Goal: Task Accomplishment & Management: Use online tool/utility

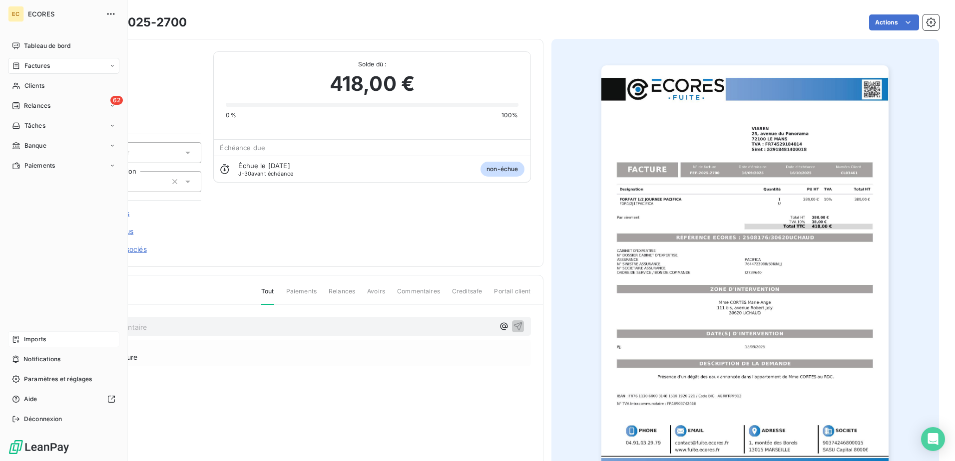
click at [31, 339] on span "Imports" at bounding box center [35, 339] width 22 height 9
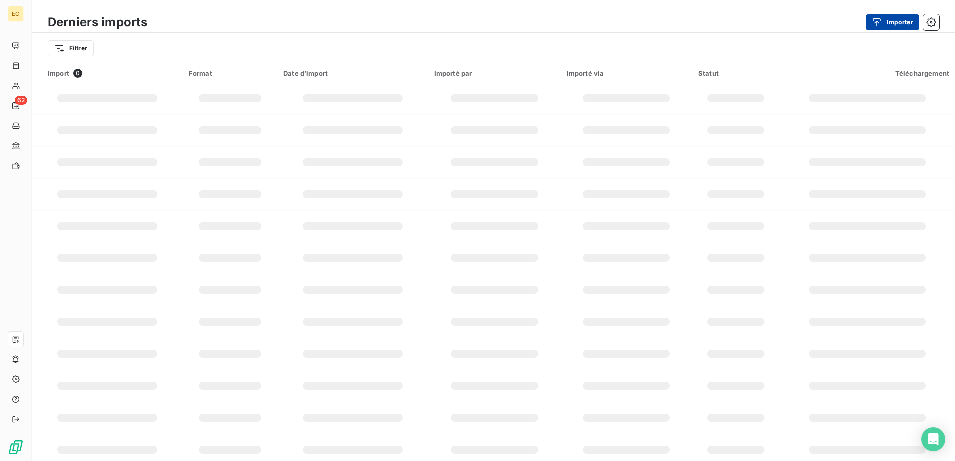
click at [881, 19] on icon "button" at bounding box center [876, 22] width 10 height 10
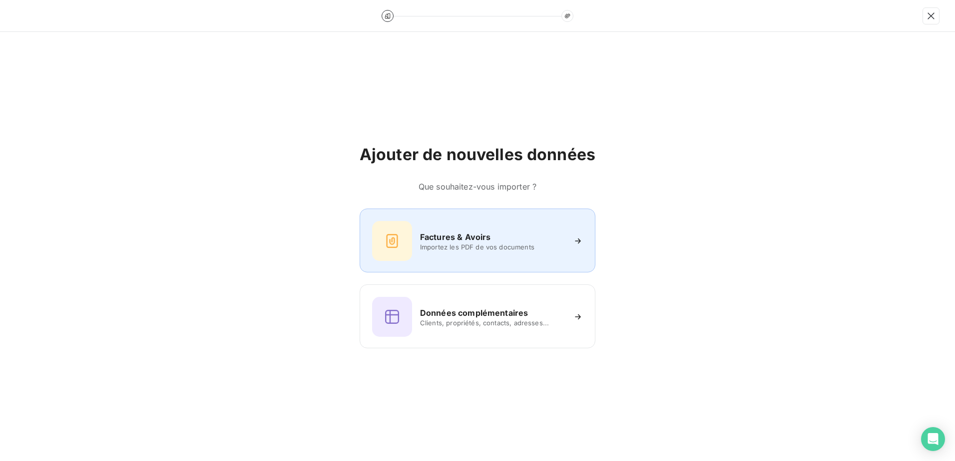
click at [459, 256] on div "Factures & Avoirs Importez les PDF de vos documents" at bounding box center [477, 241] width 211 height 40
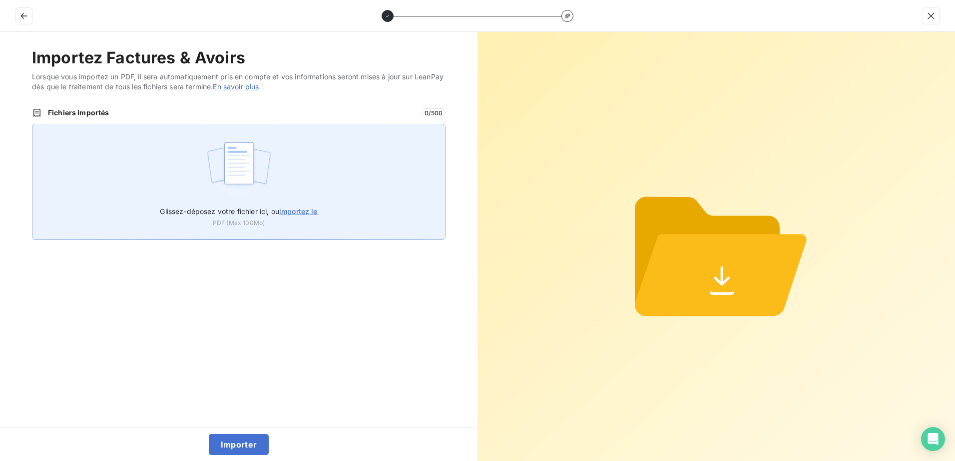
click at [300, 208] on span "importez le" at bounding box center [298, 211] width 38 height 8
click at [32, 124] on input "Glissez-déposez votre fichier ici, ou importez le" at bounding box center [32, 124] width 0 height 0
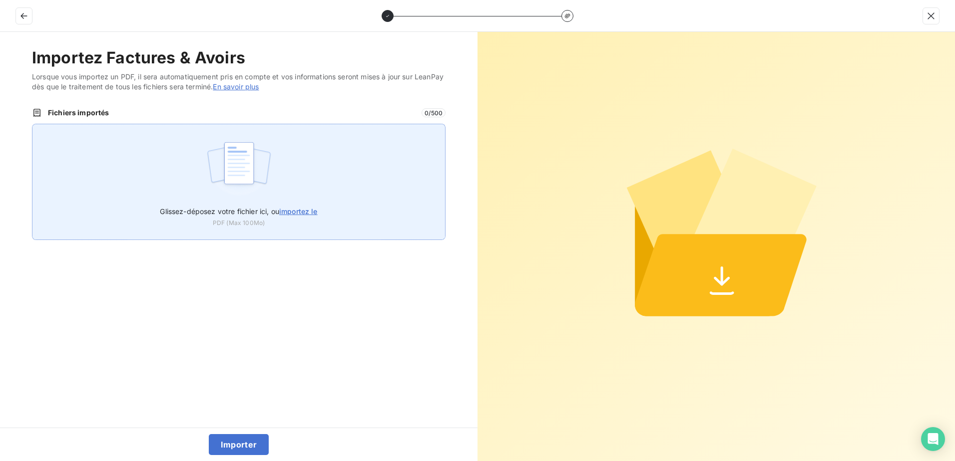
type input "C:\fakepath\FEF-2025-2701.pdf"
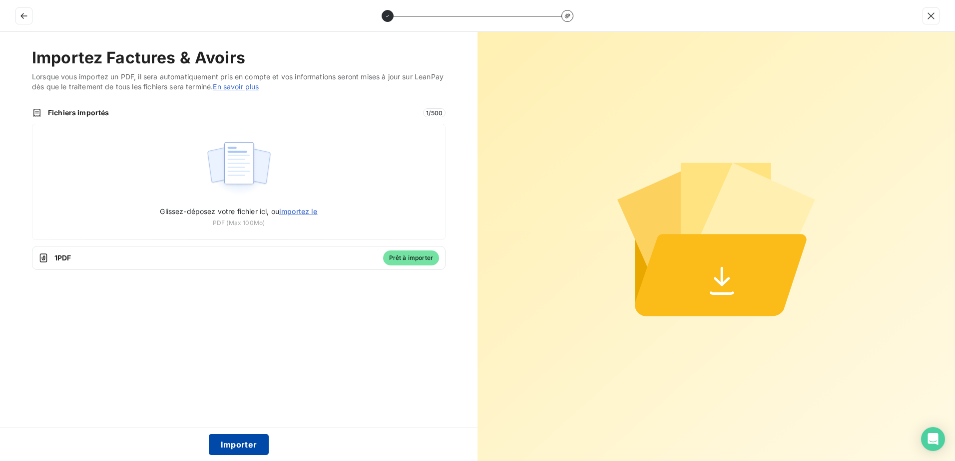
click at [244, 444] on button "Importer" at bounding box center [239, 444] width 60 height 21
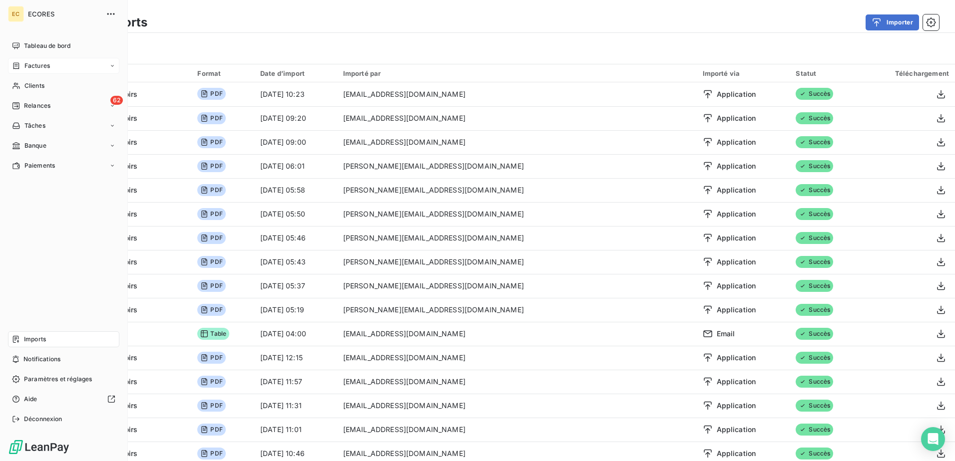
click at [39, 67] on span "Factures" at bounding box center [36, 65] width 25 height 9
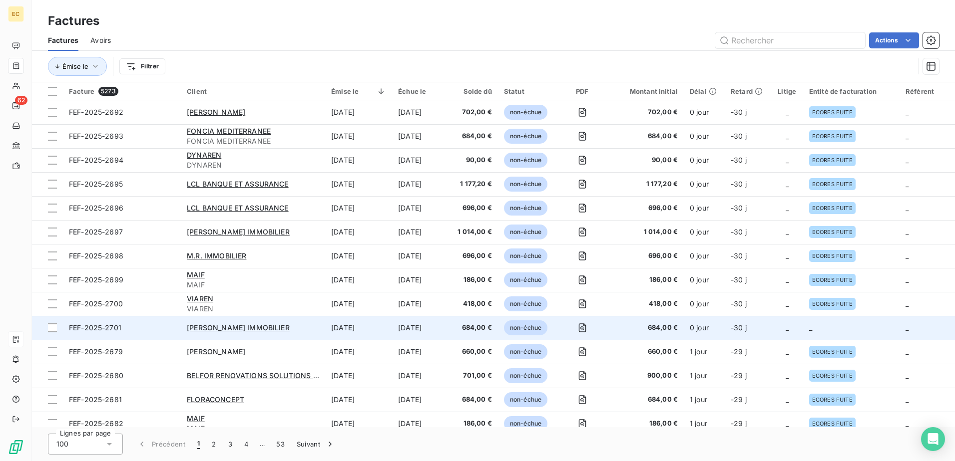
click at [795, 333] on td "_" at bounding box center [787, 328] width 32 height 24
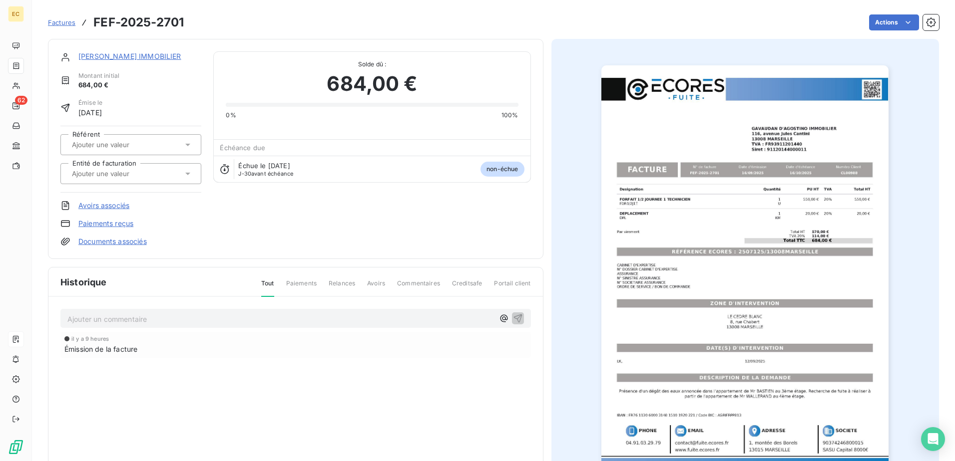
click at [119, 246] on link "Documents associés" at bounding box center [112, 242] width 68 height 10
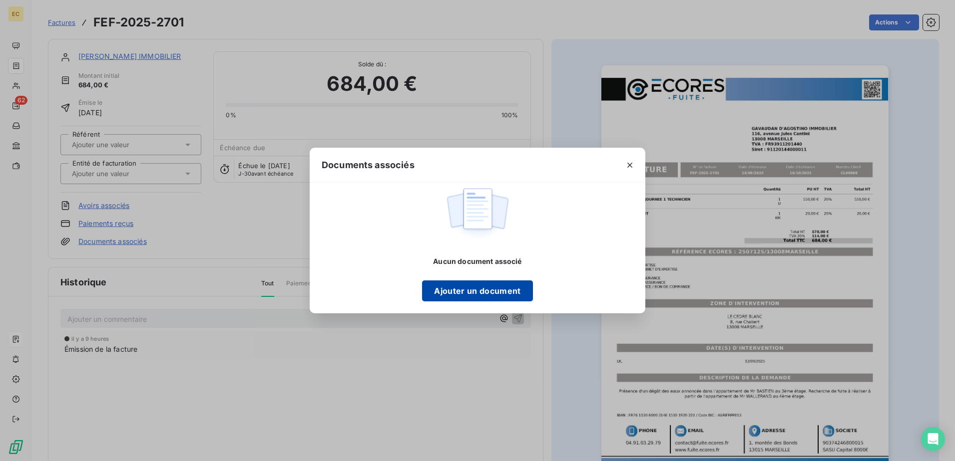
click at [488, 294] on button "Ajouter un document" at bounding box center [477, 291] width 110 height 21
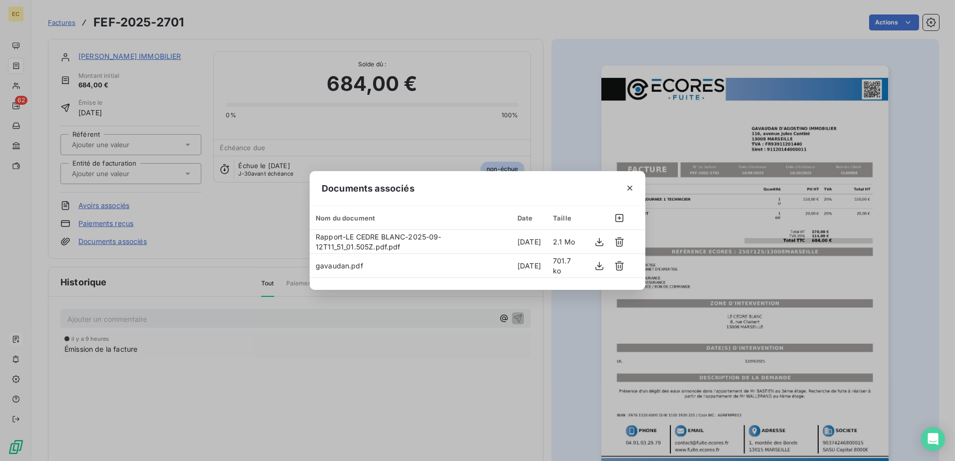
click at [253, 228] on div "Documents associés Nom du document Date Taille Rapport-LE CEDRE BLANC-2025-09-1…" at bounding box center [477, 230] width 955 height 461
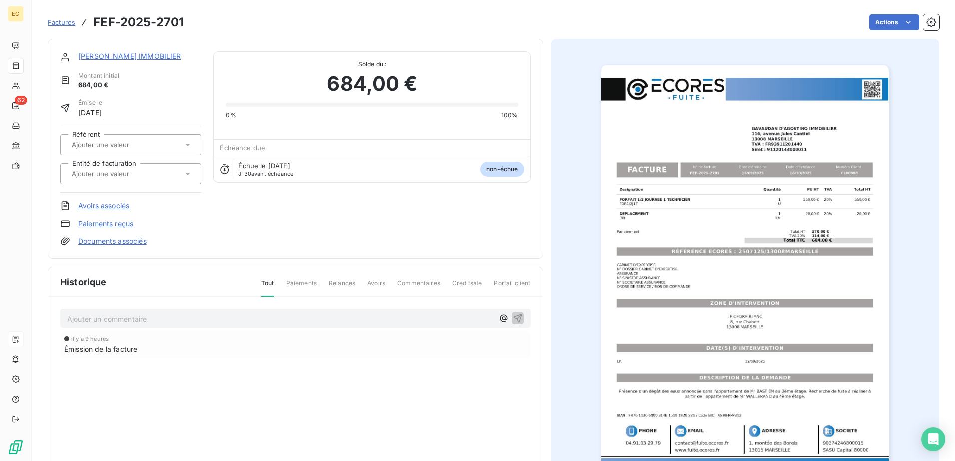
click at [160, 174] on div at bounding box center [126, 173] width 114 height 13
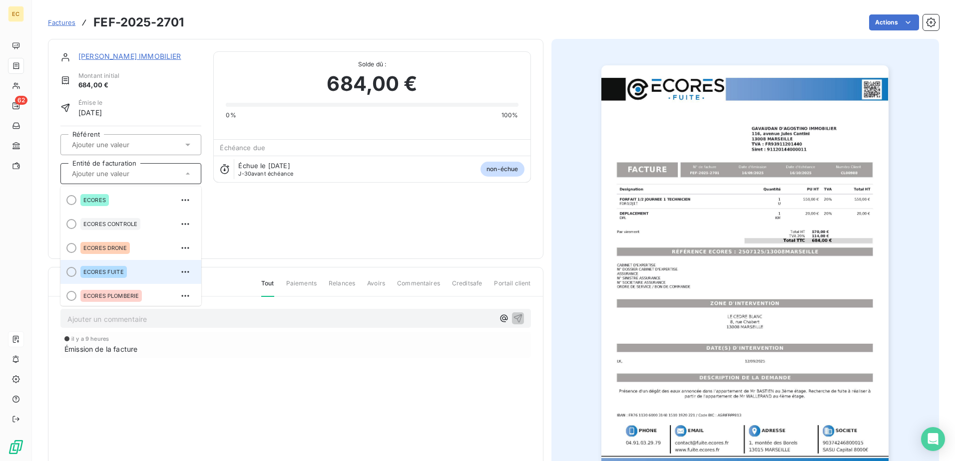
click at [126, 265] on div "ECORES FUITE" at bounding box center [136, 272] width 113 height 16
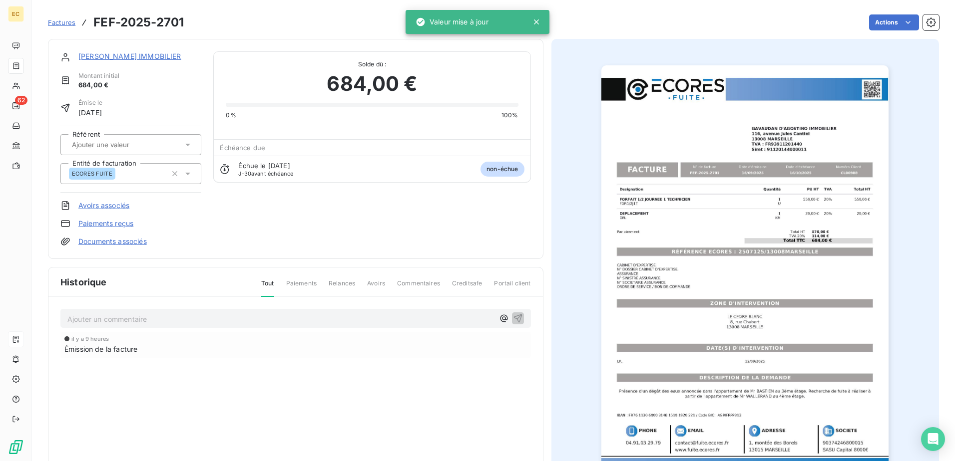
click at [134, 60] on link "[PERSON_NAME] IMMOBILIER" at bounding box center [129, 56] width 103 height 8
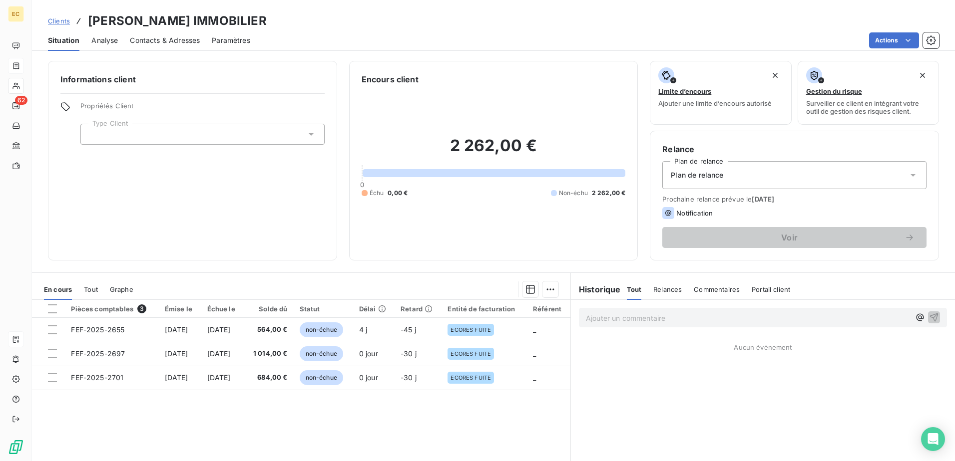
click at [183, 128] on div at bounding box center [202, 134] width 244 height 21
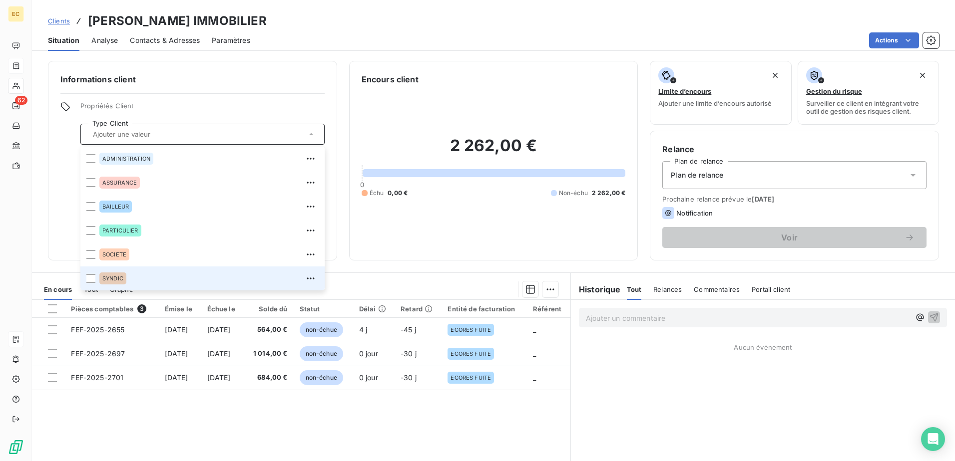
click at [139, 276] on div "SYNDIC" at bounding box center [208, 279] width 219 height 16
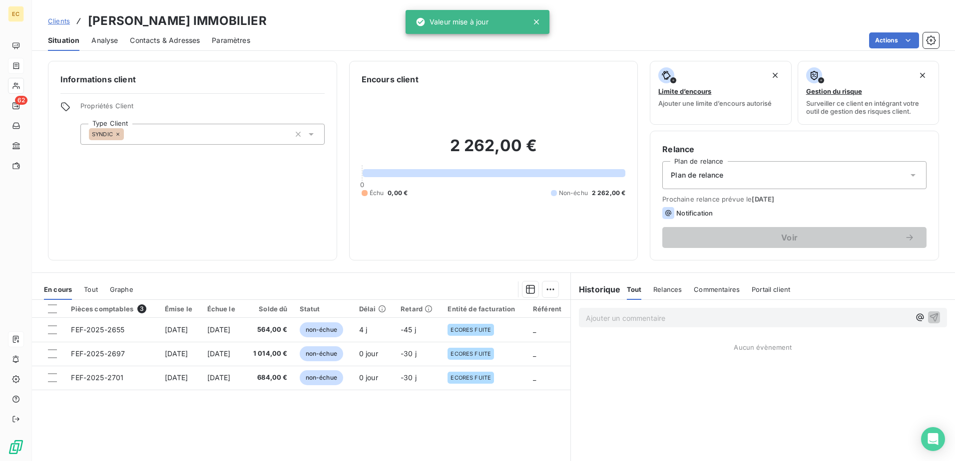
click at [713, 176] on span "Plan de relance" at bounding box center [697, 175] width 52 height 10
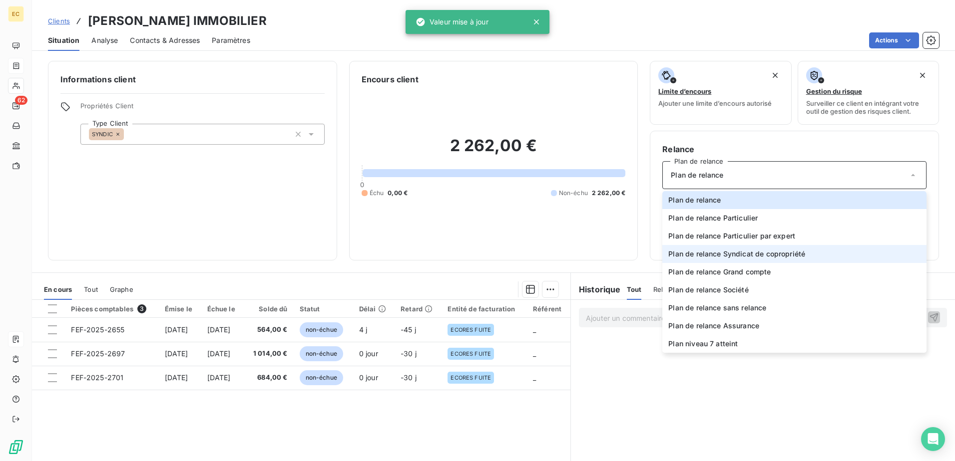
click at [718, 259] on span "Plan de relance Syndicat de copropriété" at bounding box center [736, 254] width 137 height 10
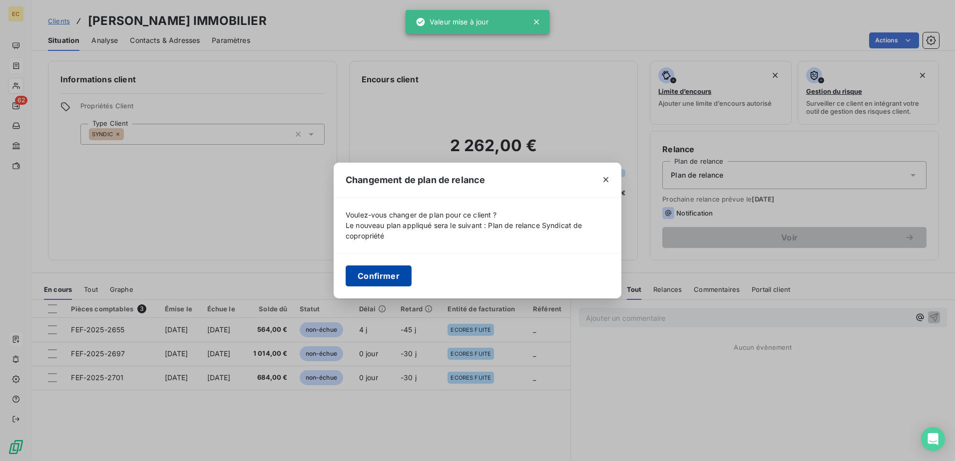
click at [368, 275] on button "Confirmer" at bounding box center [379, 276] width 66 height 21
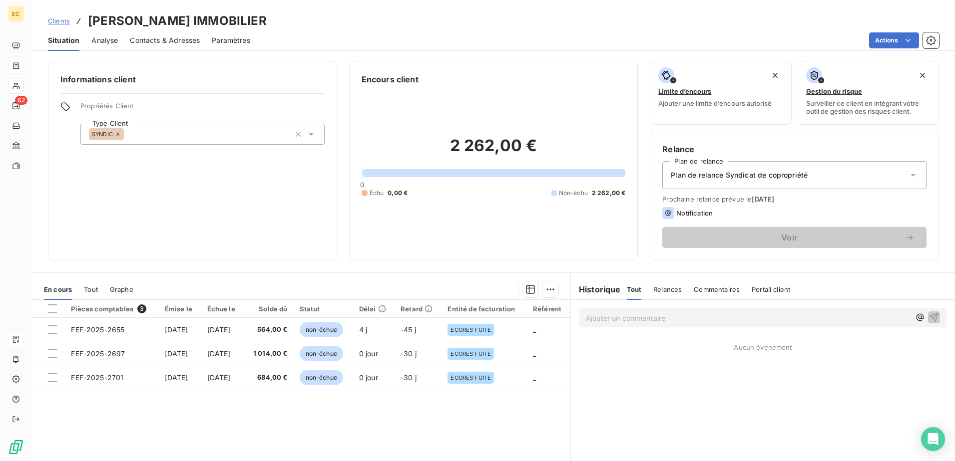
click at [154, 39] on span "Contacts & Adresses" at bounding box center [165, 40] width 70 height 10
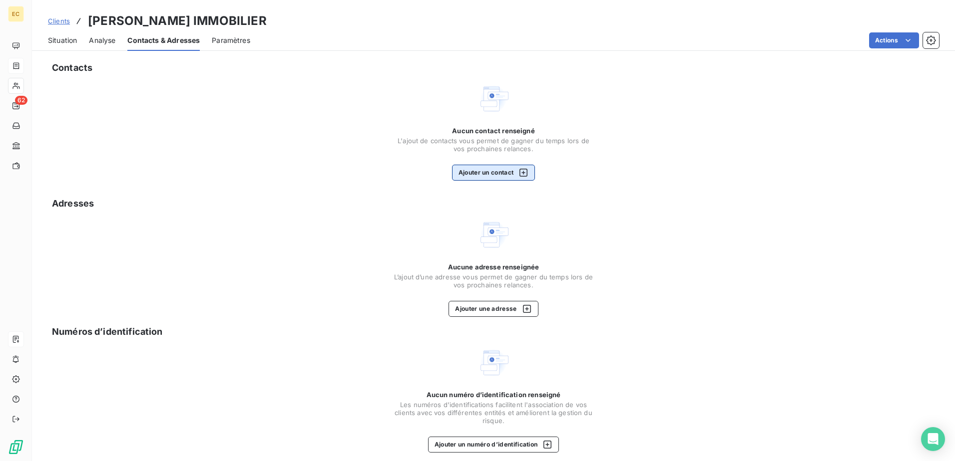
click at [497, 173] on button "Ajouter un contact" at bounding box center [493, 173] width 83 height 16
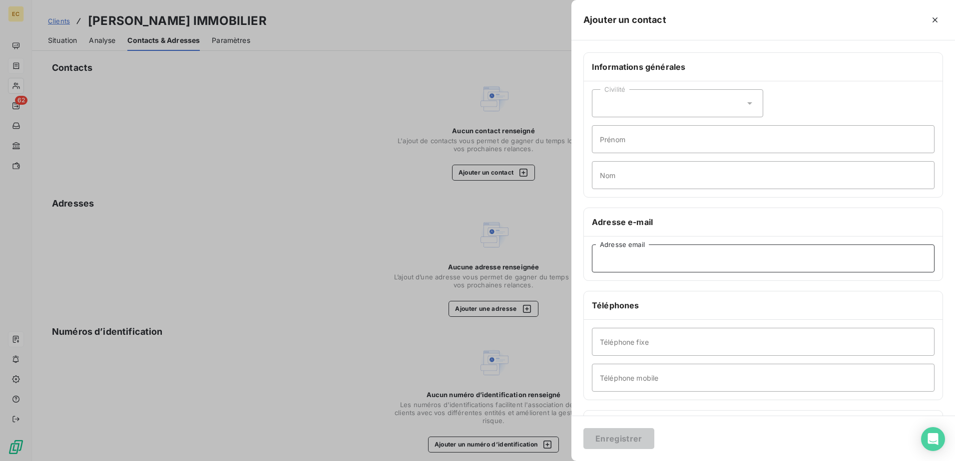
click at [633, 258] on input "Adresse email" at bounding box center [763, 259] width 343 height 28
paste input "Sinistre [PERSON_NAME] <[EMAIL_ADDRESS][DOMAIN_NAME]>"
drag, startPoint x: 690, startPoint y: 256, endPoint x: 311, endPoint y: 262, distance: 378.6
click at [338, 461] on div "Ajouter un contact Informations générales Civilité Prénom Nom Adresse e-mail Si…" at bounding box center [477, 461] width 955 height 0
type input "[EMAIL_ADDRESS][DOMAIN_NAME]"
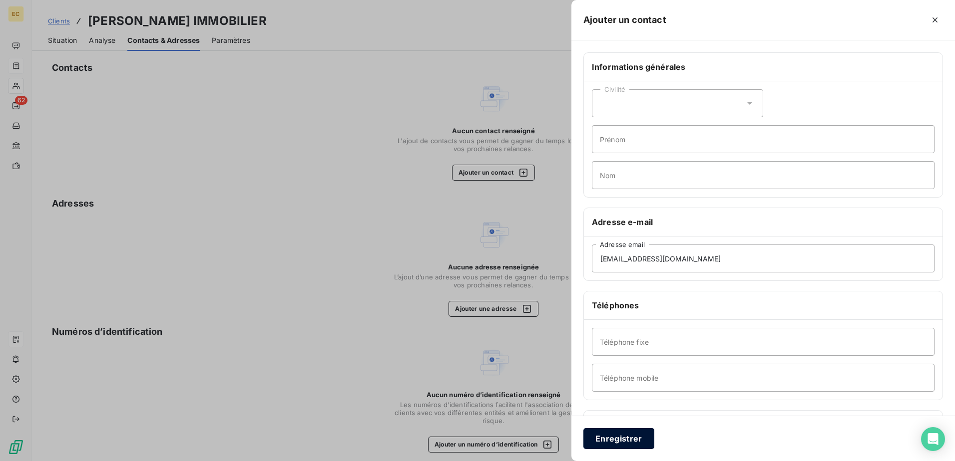
click at [597, 438] on button "Enregistrer" at bounding box center [618, 438] width 71 height 21
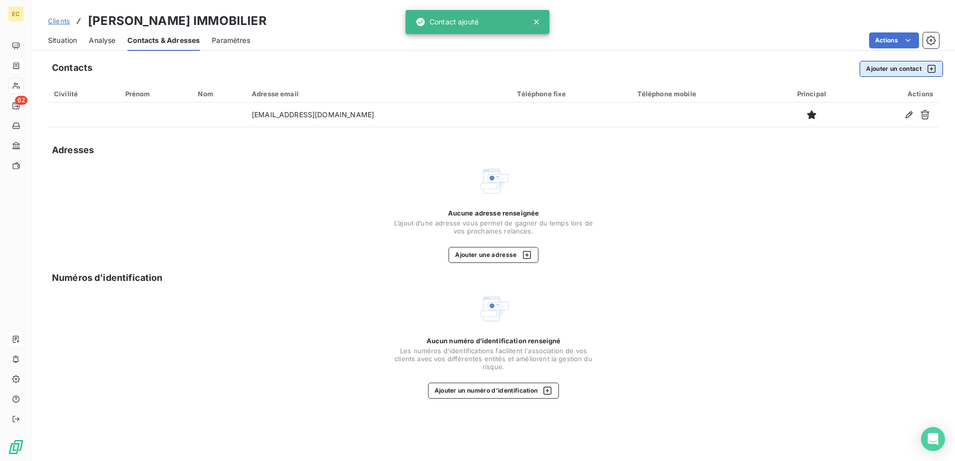
click at [879, 71] on button "Ajouter un contact" at bounding box center [900, 69] width 83 height 16
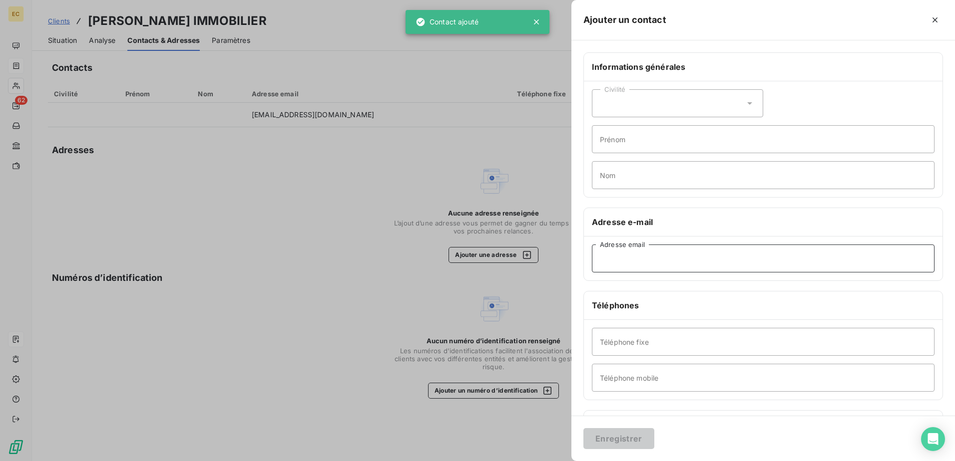
click at [633, 263] on input "Adresse email" at bounding box center [763, 259] width 343 height 28
paste input "Assistant4 GI <[EMAIL_ADDRESS][DOMAIN_NAME]>"
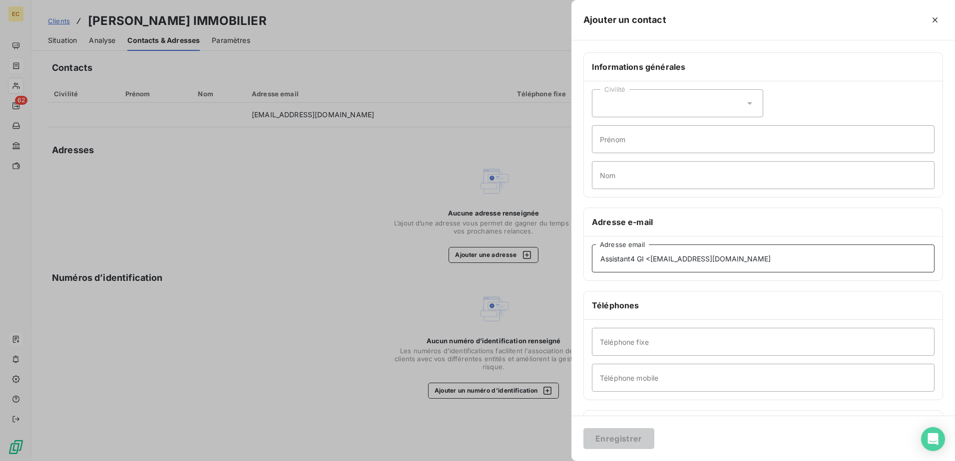
drag, startPoint x: 650, startPoint y: 258, endPoint x: 355, endPoint y: 236, distance: 296.0
click at [378, 461] on div "Ajouter un contact Informations générales Civilité Prénom Nom Adresse e-mail As…" at bounding box center [477, 461] width 955 height 0
type input "[EMAIL_ADDRESS][DOMAIN_NAME]"
click at [600, 432] on button "Enregistrer" at bounding box center [618, 438] width 71 height 21
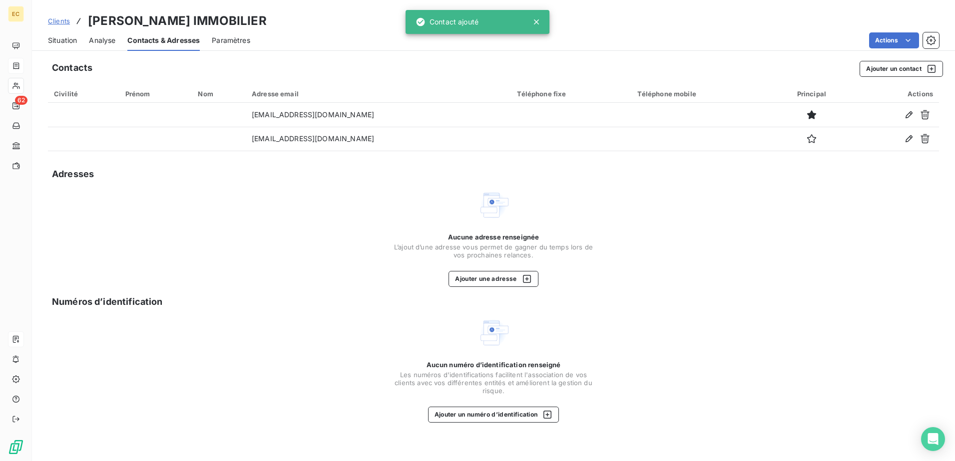
click at [108, 38] on span "Analyse" at bounding box center [102, 40] width 26 height 10
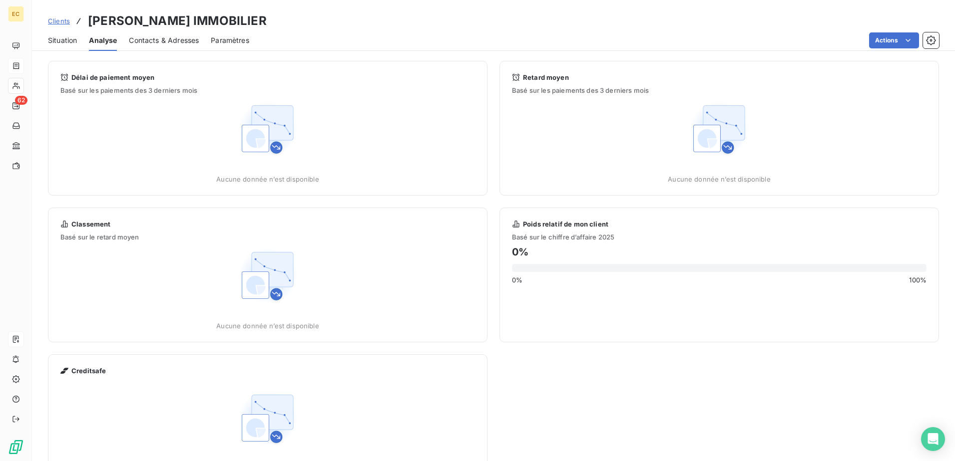
click at [44, 36] on div "Situation Analyse Contacts & Adresses Paramètres Actions" at bounding box center [493, 40] width 923 height 21
click at [52, 43] on span "Situation" at bounding box center [62, 40] width 29 height 10
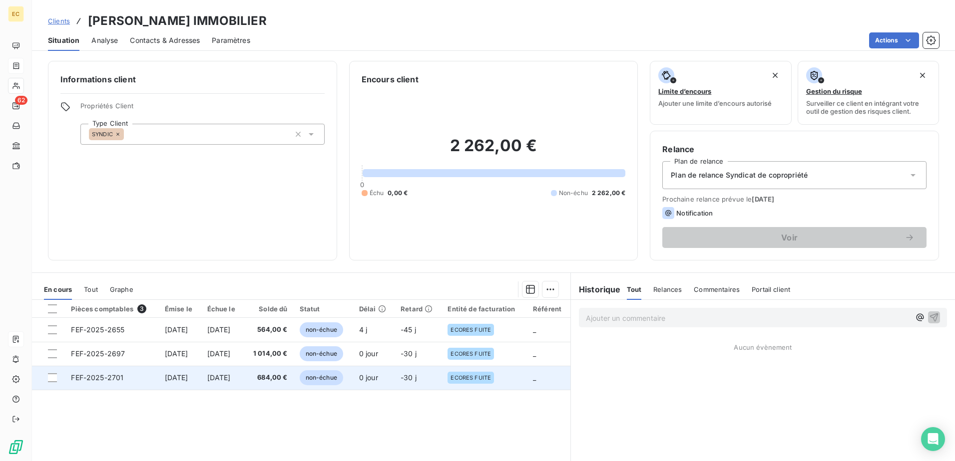
click at [169, 379] on span "[DATE]" at bounding box center [176, 378] width 23 height 8
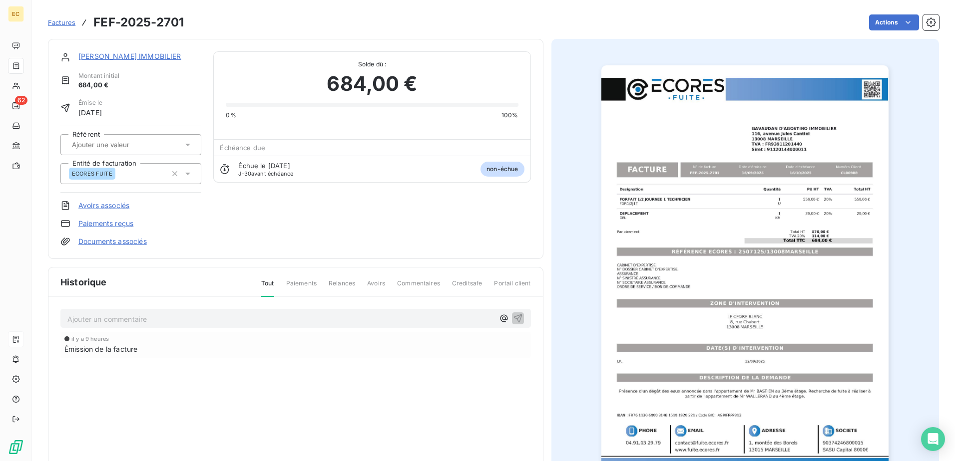
click at [102, 239] on link "Documents associés" at bounding box center [112, 242] width 68 height 10
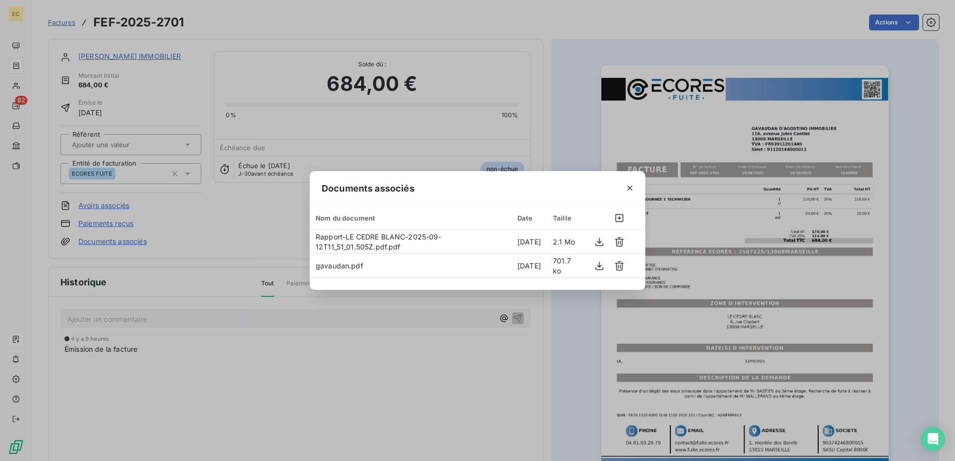
click at [209, 232] on div "Documents associés Nom du document Date Taille Rapport-LE CEDRE BLANC-2025-09-1…" at bounding box center [477, 230] width 955 height 461
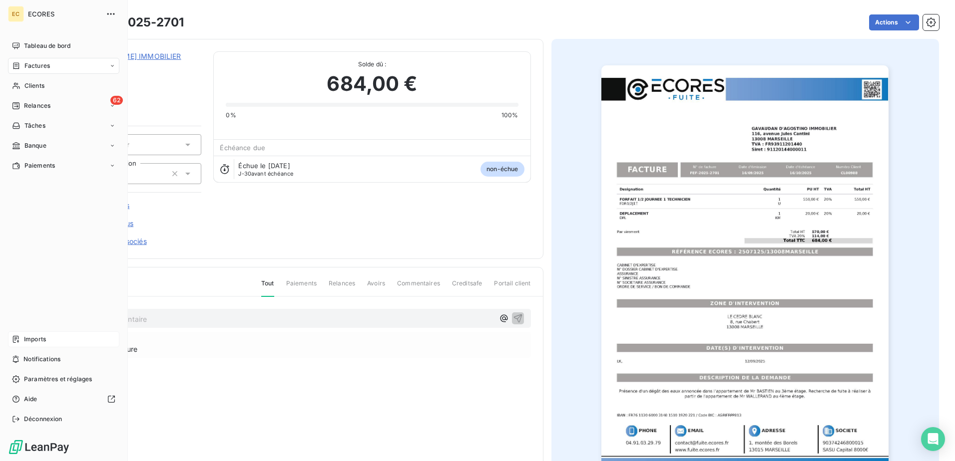
click at [35, 339] on span "Imports" at bounding box center [35, 339] width 22 height 9
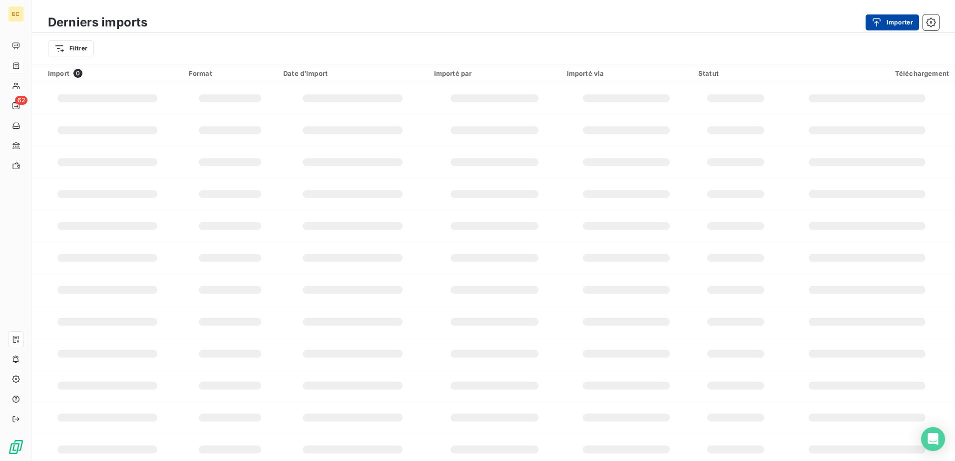
click at [883, 25] on div "button" at bounding box center [878, 22] width 15 height 10
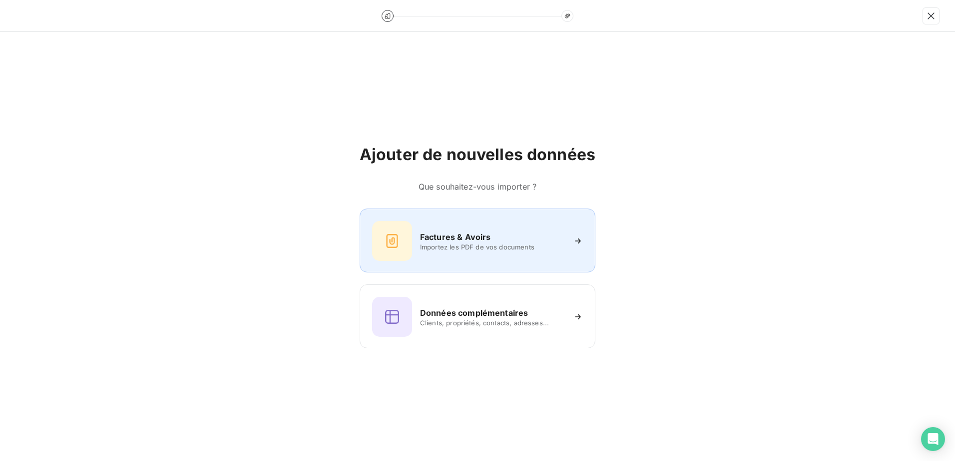
click at [452, 260] on div "Factures & Avoirs Importez les PDF de vos documents" at bounding box center [477, 241] width 211 height 40
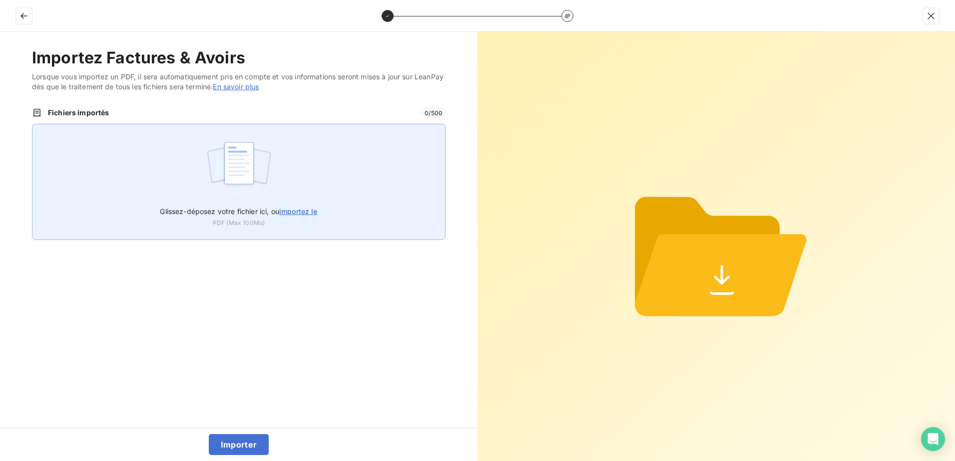
click at [269, 176] on img at bounding box center [239, 168] width 66 height 64
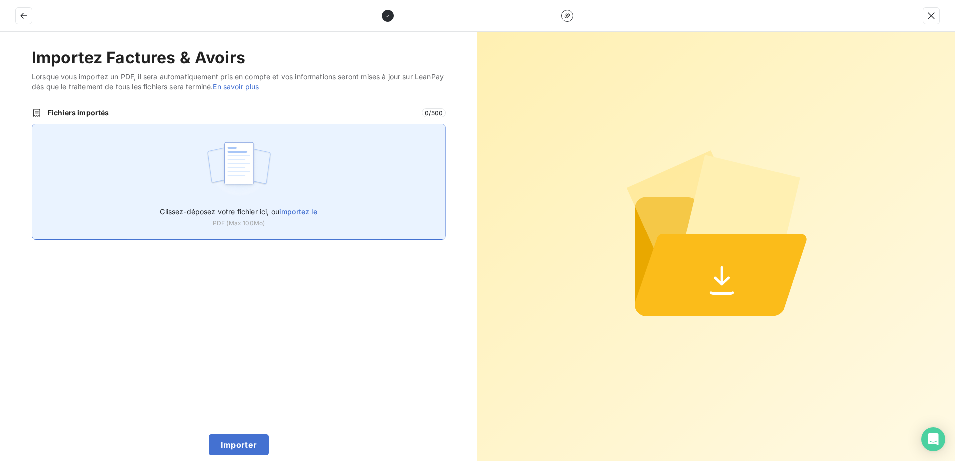
type input "C:\fakepath\FEF-2025-2702.pdf"
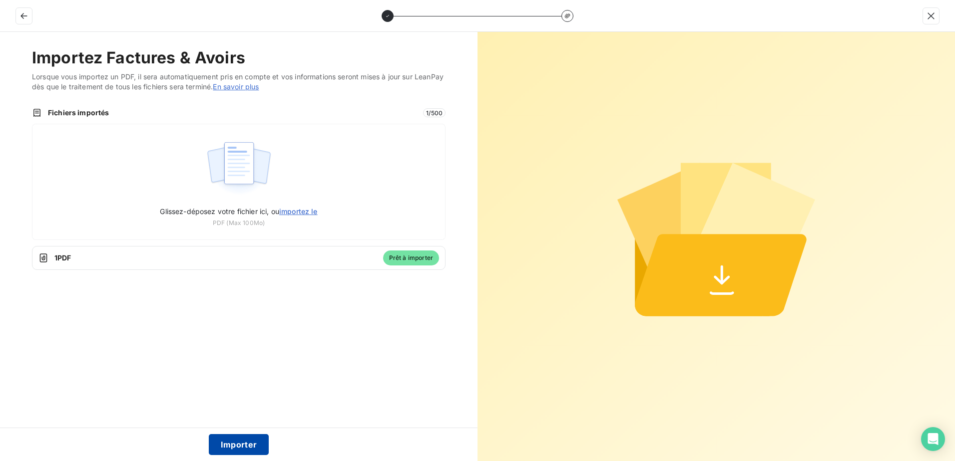
click at [236, 447] on button "Importer" at bounding box center [239, 444] width 60 height 21
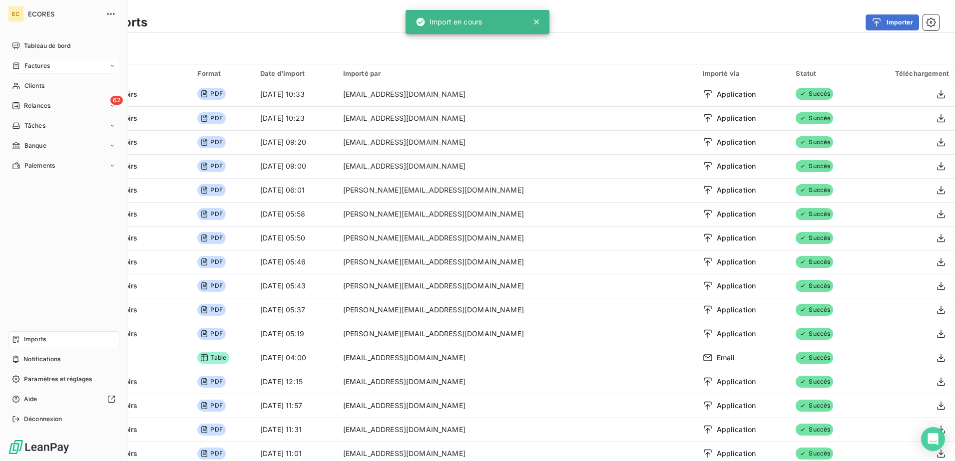
click at [36, 65] on span "Factures" at bounding box center [36, 65] width 25 height 9
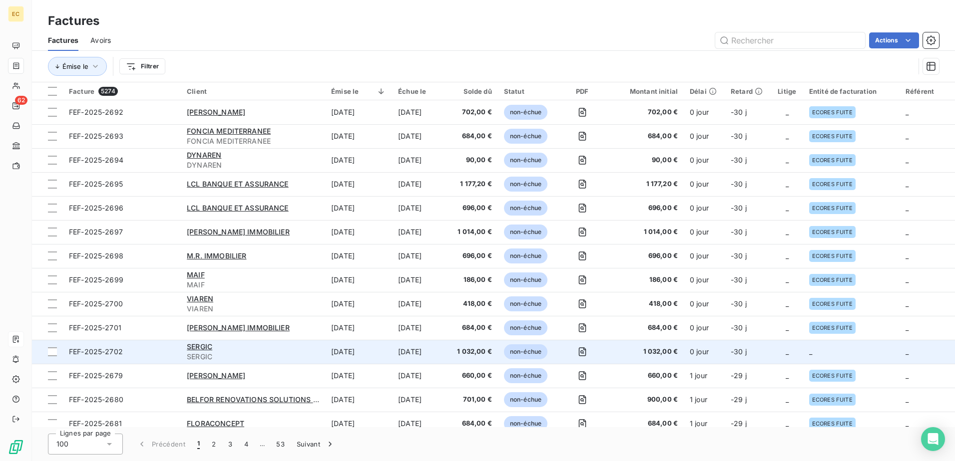
click at [800, 343] on td "_" at bounding box center [787, 352] width 32 height 24
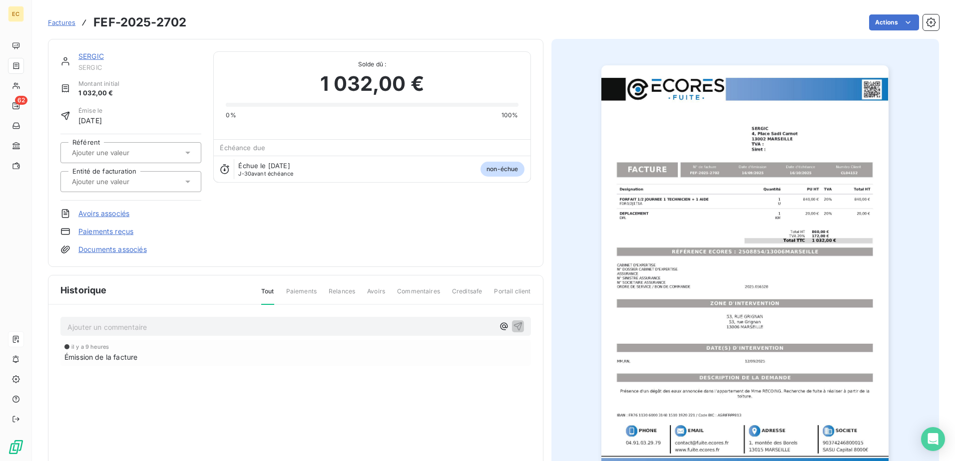
click at [132, 253] on link "Documents associés" at bounding box center [112, 250] width 68 height 10
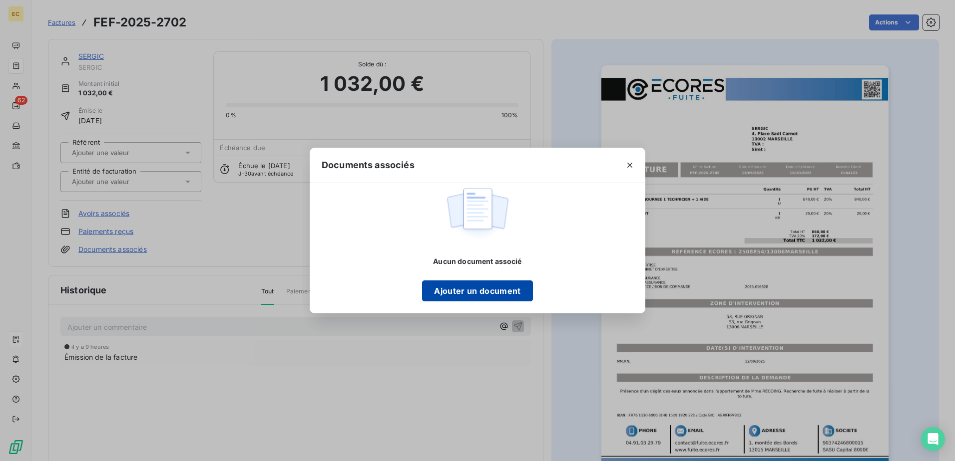
click at [500, 294] on button "Ajouter un document" at bounding box center [477, 291] width 110 height 21
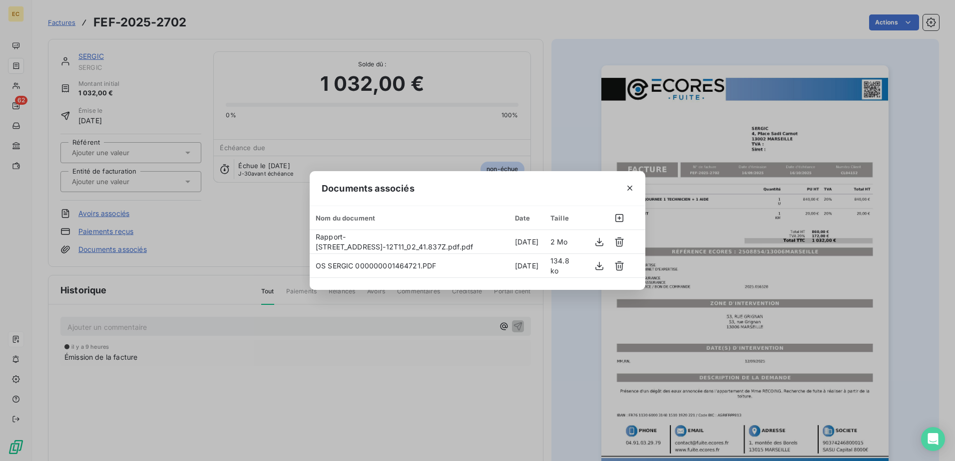
click at [226, 256] on div "Documents associés Nom du document Date Taille Rapport-[STREET_ADDRESS]-12T11_0…" at bounding box center [477, 230] width 955 height 461
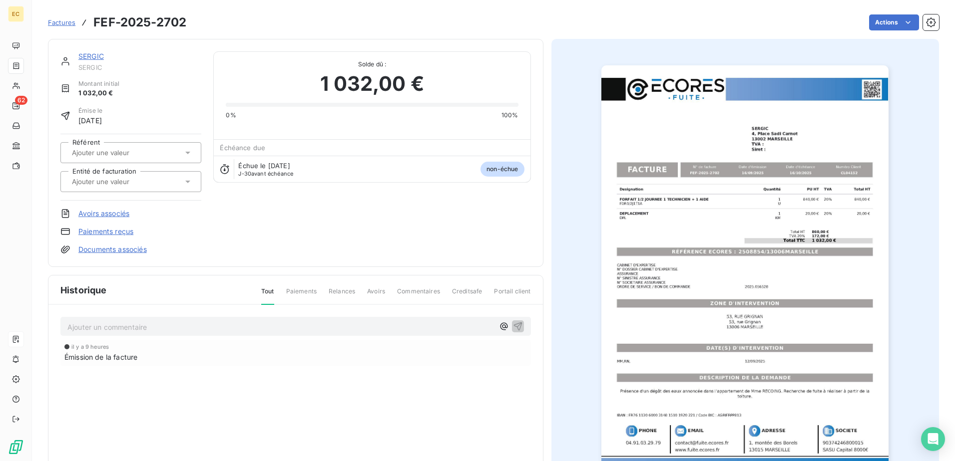
click at [113, 187] on div at bounding box center [126, 181] width 114 height 13
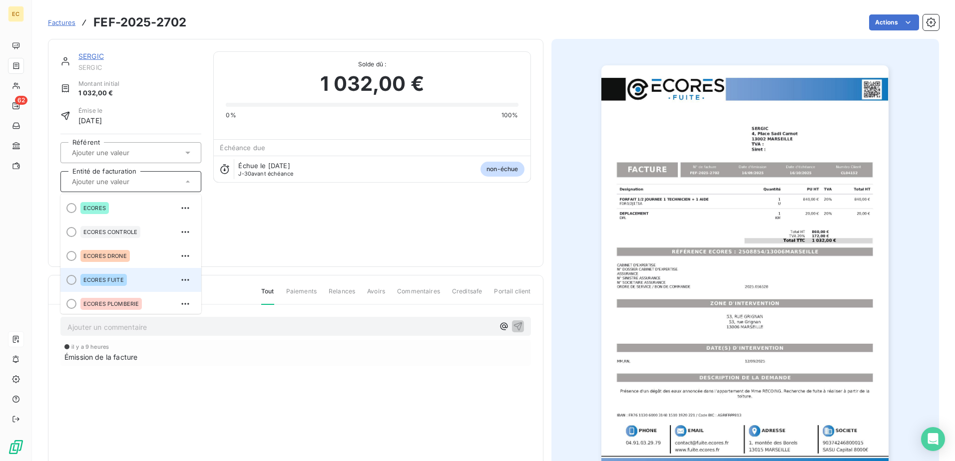
click at [127, 283] on div "ECORES FUITE" at bounding box center [136, 280] width 113 height 16
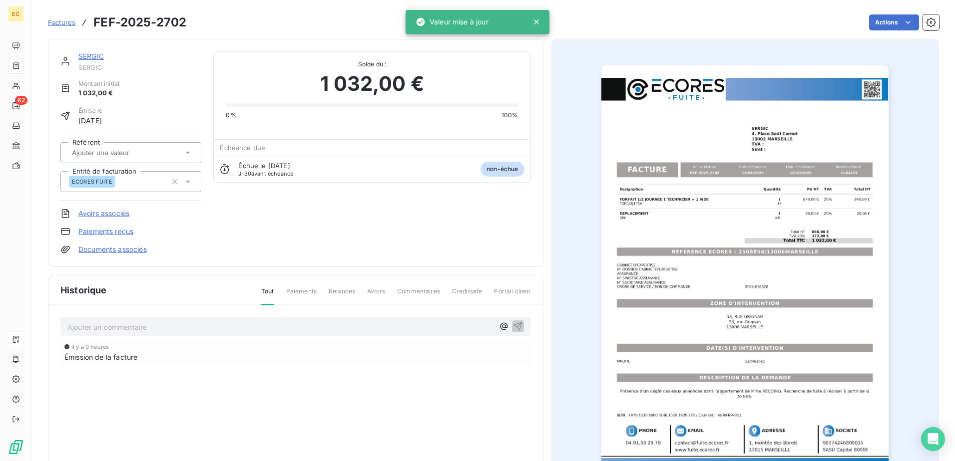
click at [89, 51] on div "SERGIC" at bounding box center [139, 56] width 123 height 10
click at [92, 58] on link "SERGIC" at bounding box center [90, 56] width 25 height 8
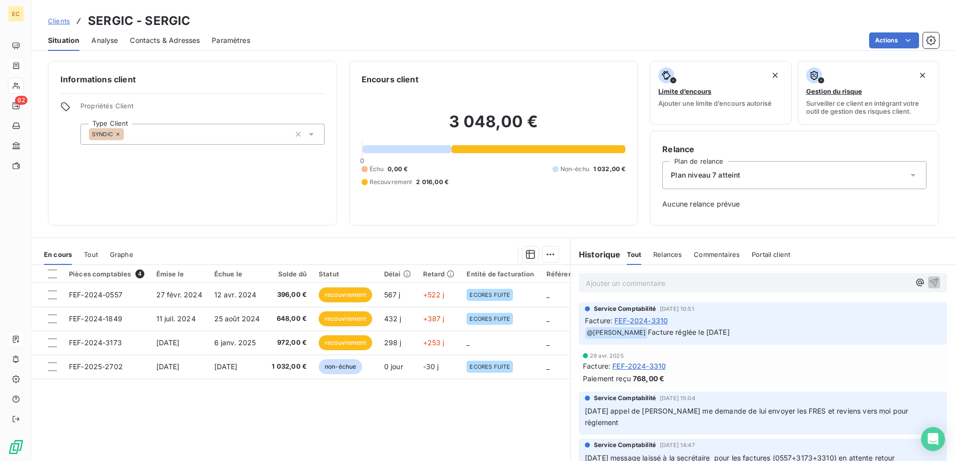
click at [189, 41] on span "Contacts & Adresses" at bounding box center [165, 40] width 70 height 10
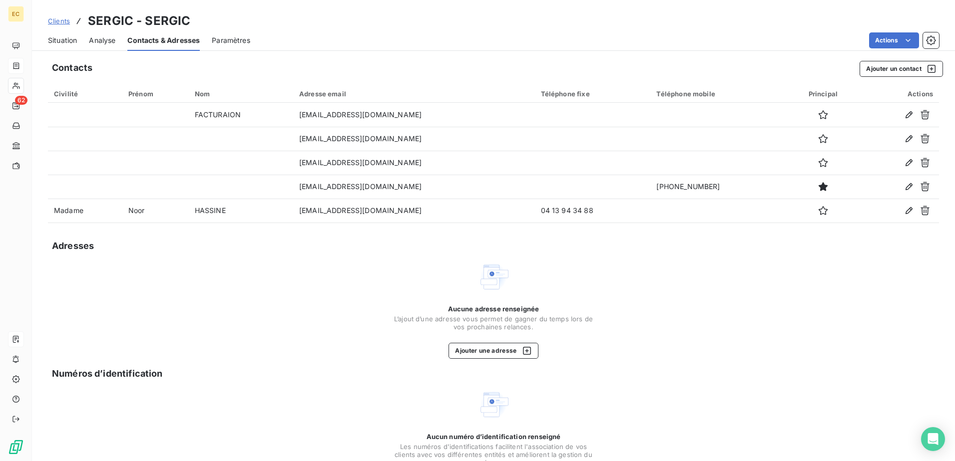
click at [57, 39] on span "Situation" at bounding box center [62, 40] width 29 height 10
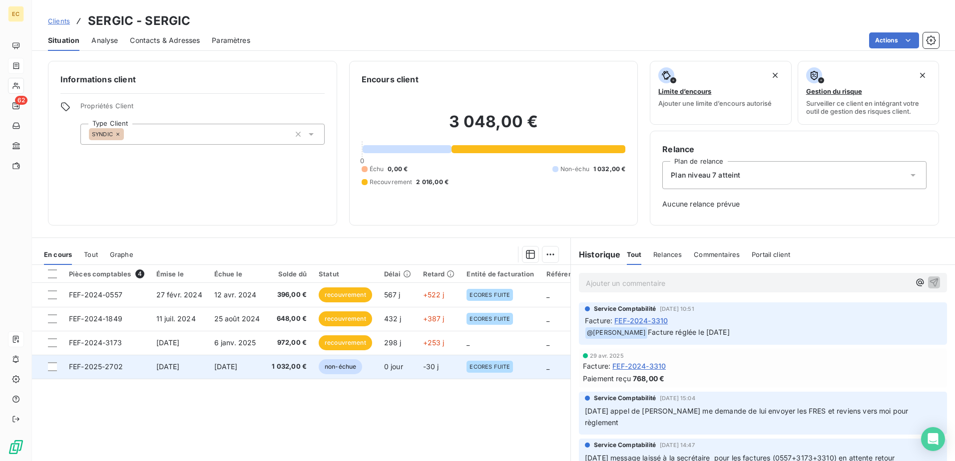
click at [180, 369] on span "[DATE]" at bounding box center [167, 367] width 23 height 8
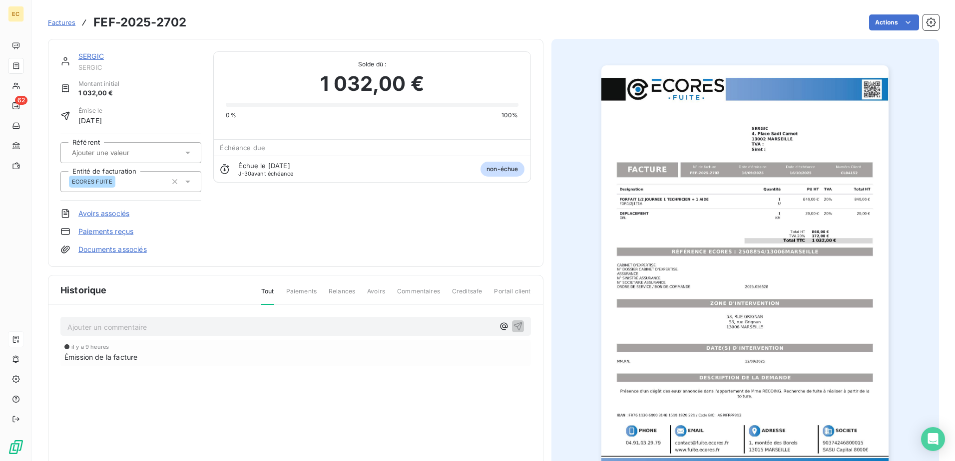
click at [125, 253] on link "Documents associés" at bounding box center [112, 250] width 68 height 10
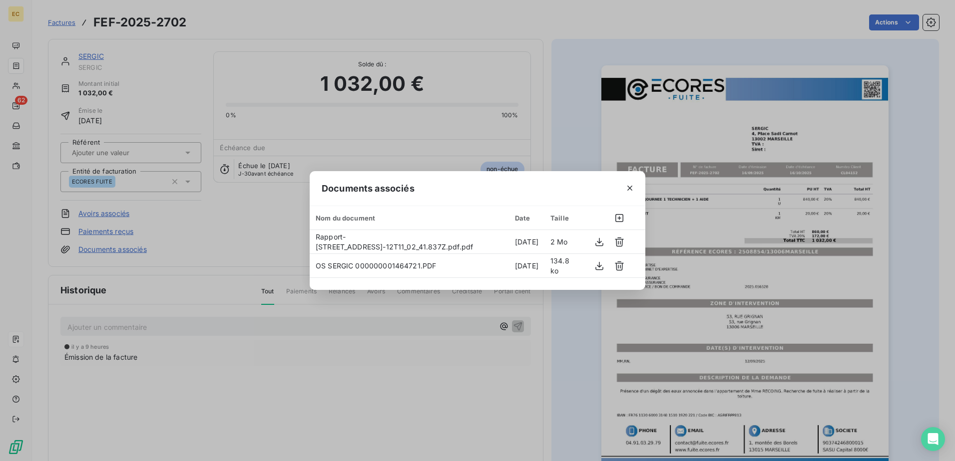
click at [272, 382] on div "Documents associés Nom du document Date Taille Rapport-[STREET_ADDRESS]-12T11_0…" at bounding box center [477, 230] width 955 height 461
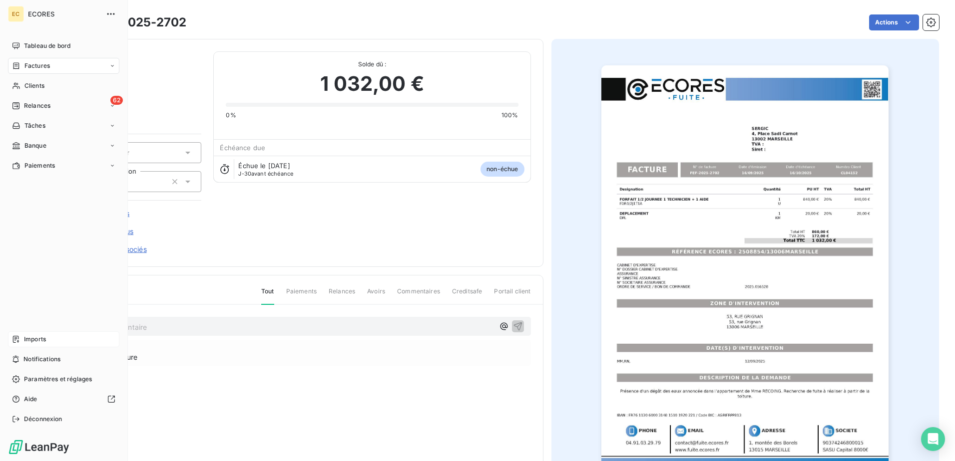
click at [40, 338] on span "Imports" at bounding box center [35, 339] width 22 height 9
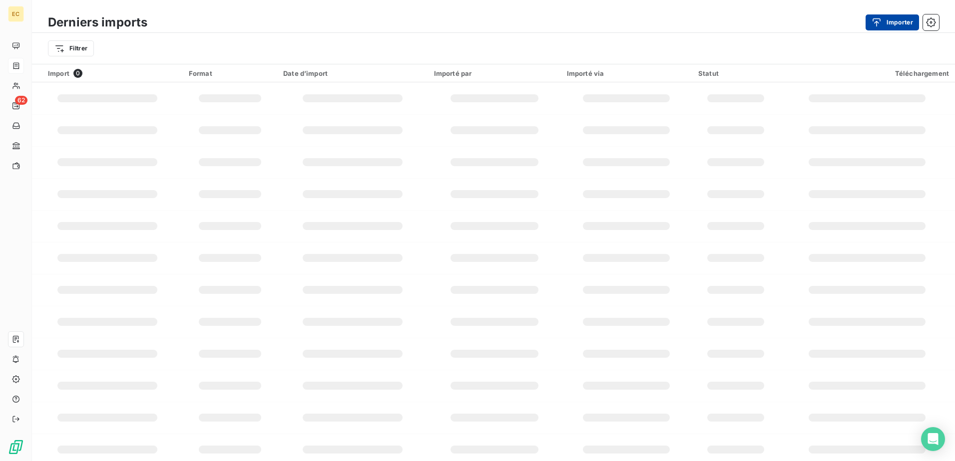
click at [902, 18] on button "Importer" at bounding box center [891, 22] width 53 height 16
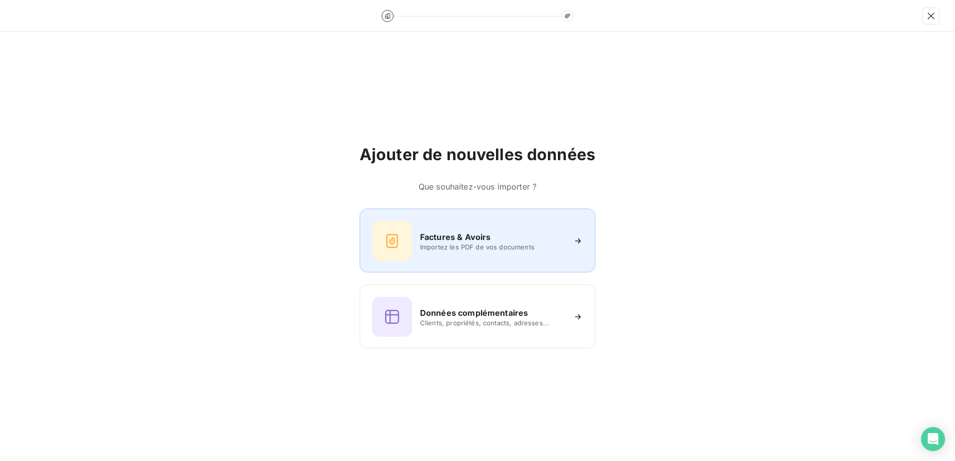
click at [474, 257] on div "Factures & Avoirs Importez les PDF de vos documents" at bounding box center [477, 241] width 211 height 40
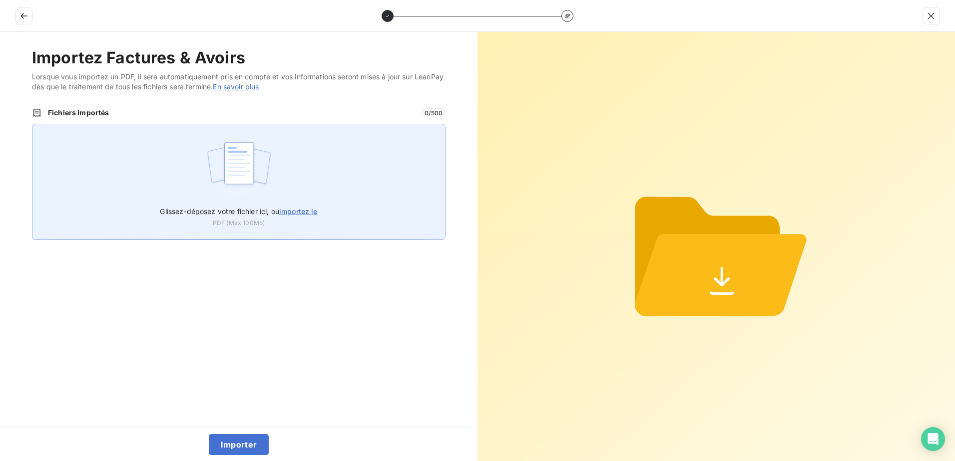
click at [287, 196] on div "Glissez-déposez votre fichier ici, ou importez le PDF (Max 100Mo)" at bounding box center [239, 182] width 414 height 116
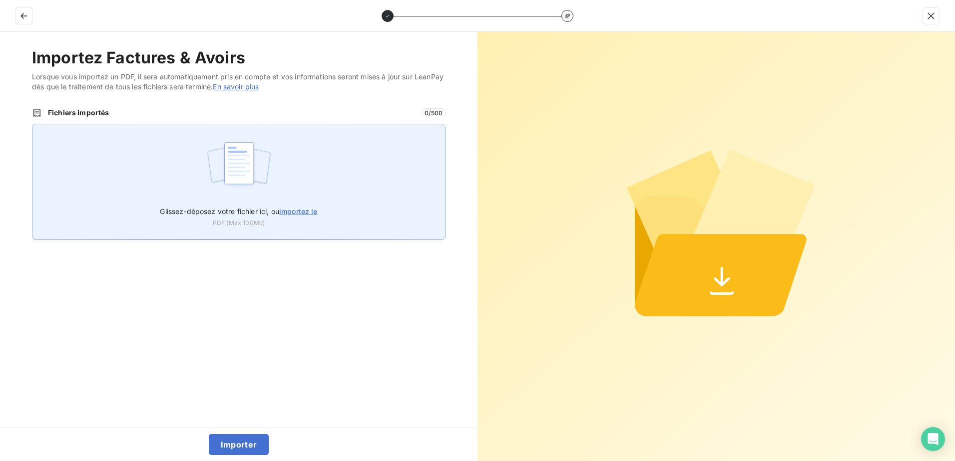
type input "C:\fakepath\FEF-2025-2703.pdf"
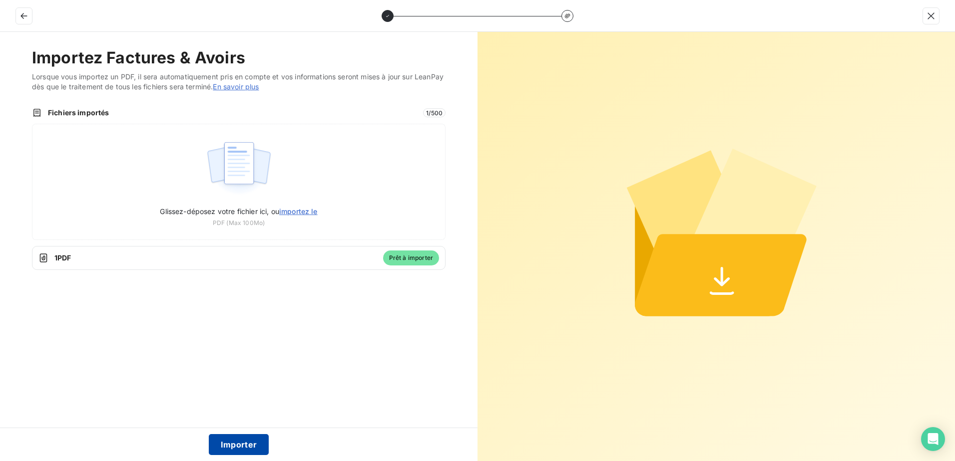
click at [250, 446] on button "Importer" at bounding box center [239, 444] width 60 height 21
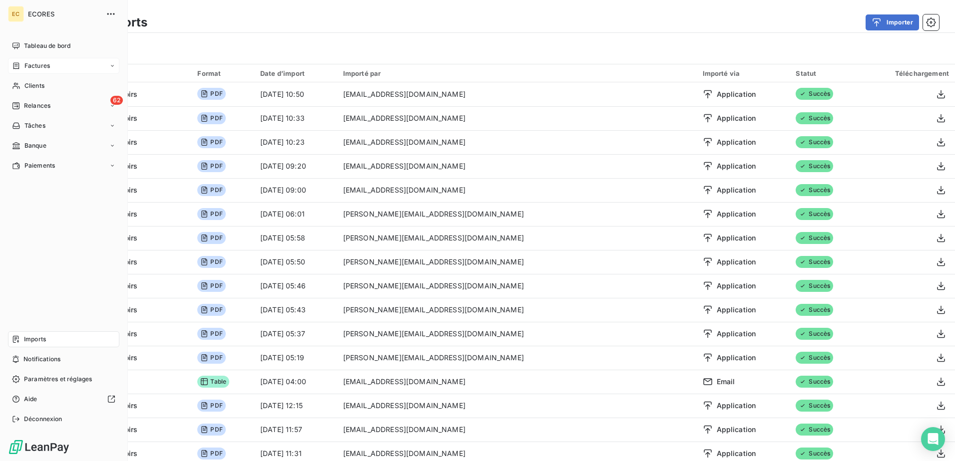
click at [39, 69] on span "Factures" at bounding box center [36, 65] width 25 height 9
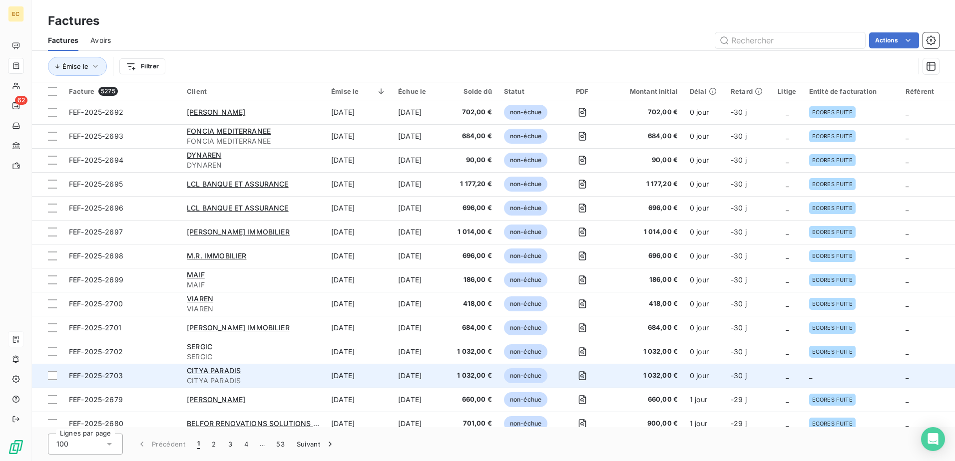
click at [824, 376] on td "_" at bounding box center [851, 376] width 96 height 24
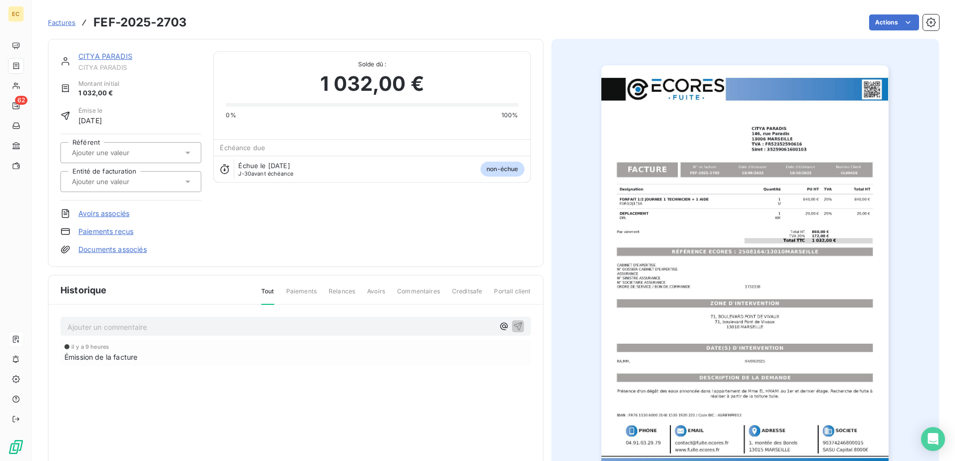
click at [130, 248] on link "Documents associés" at bounding box center [112, 250] width 68 height 10
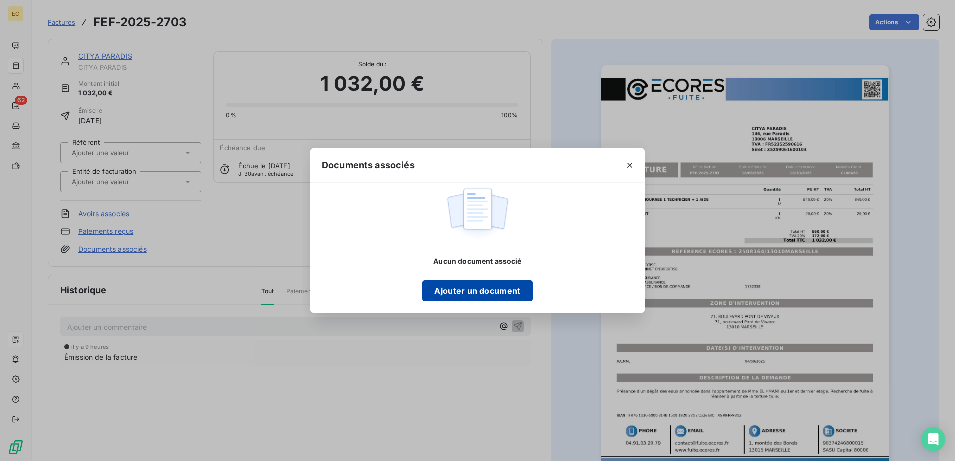
click at [499, 282] on button "Ajouter un document" at bounding box center [477, 291] width 110 height 21
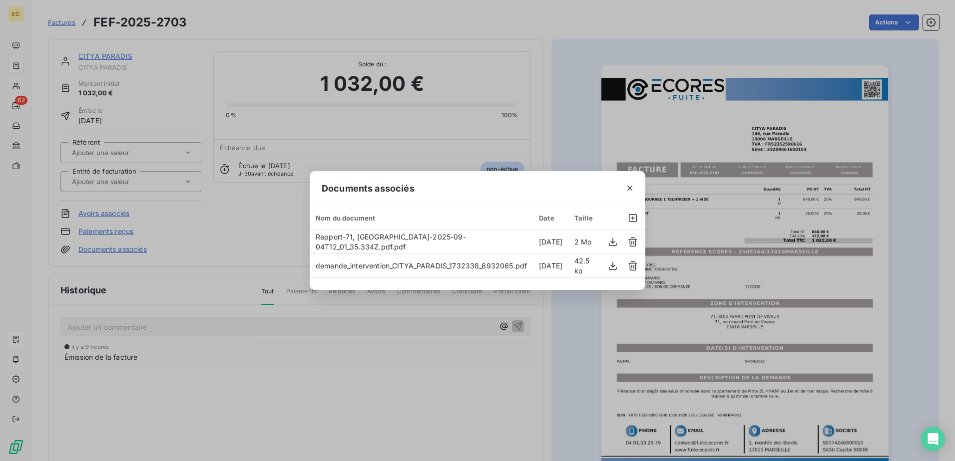
click at [157, 166] on div "Documents associés Nom du document Date Taille Rapport-[STREET_ADDRESS]-2025-09…" at bounding box center [477, 230] width 955 height 461
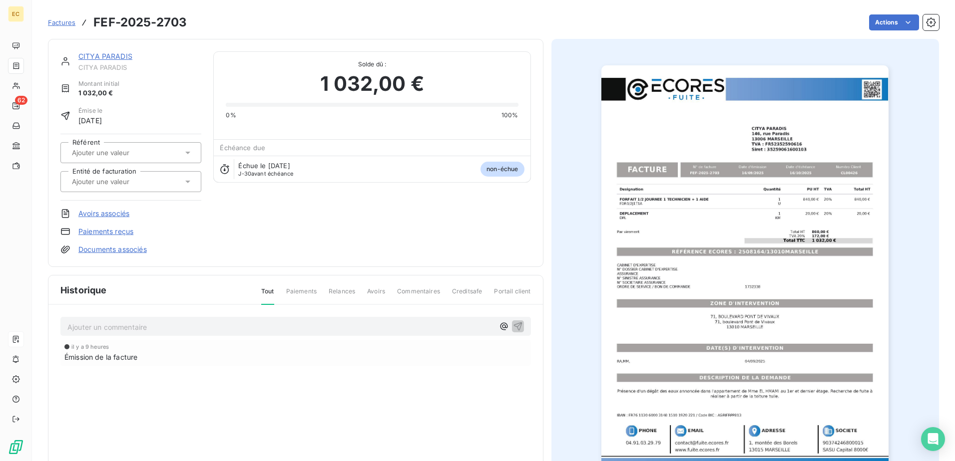
click at [148, 187] on div at bounding box center [126, 181] width 114 height 13
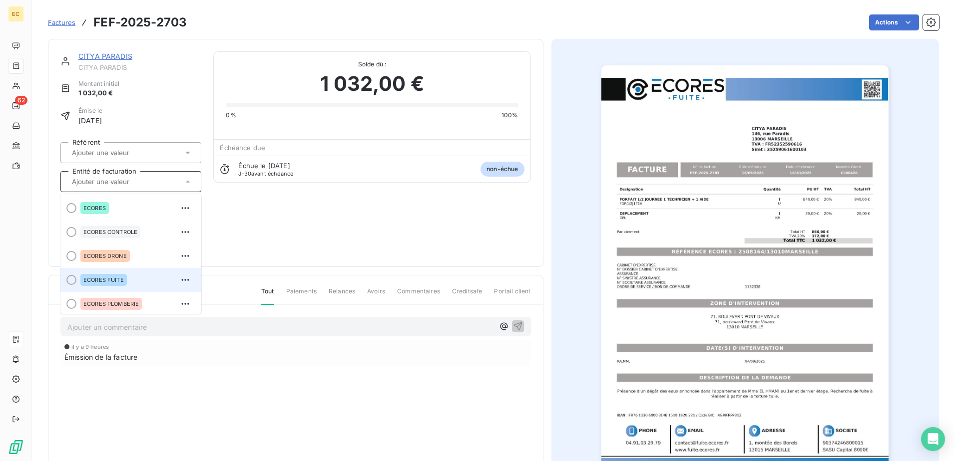
click at [121, 277] on span "ECORES FUITE" at bounding box center [103, 280] width 40 height 6
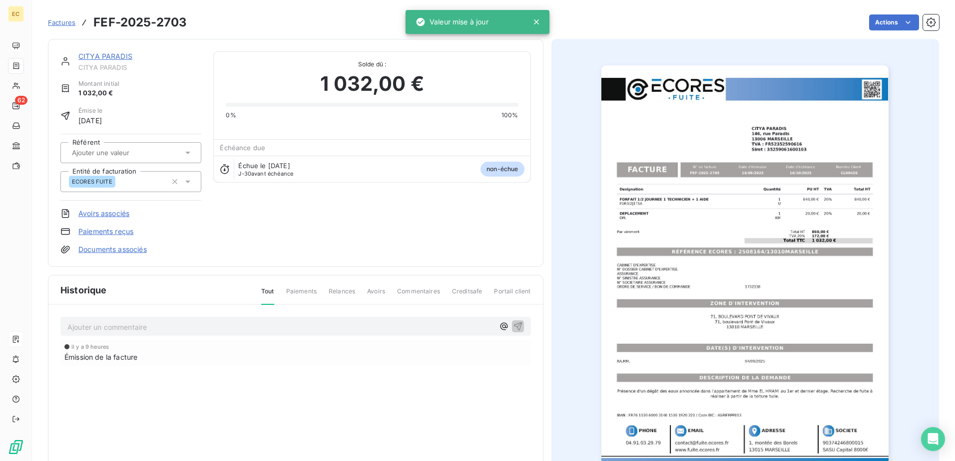
click at [110, 52] on link "CITYA PARADIS" at bounding box center [105, 56] width 54 height 8
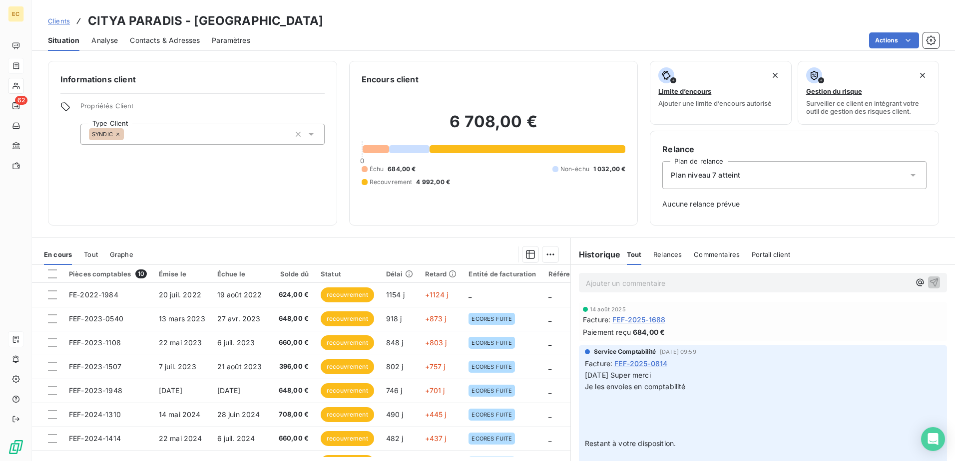
drag, startPoint x: 176, startPoint y: 36, endPoint x: 170, endPoint y: 36, distance: 5.5
click at [176, 36] on span "Contacts & Adresses" at bounding box center [165, 40] width 70 height 10
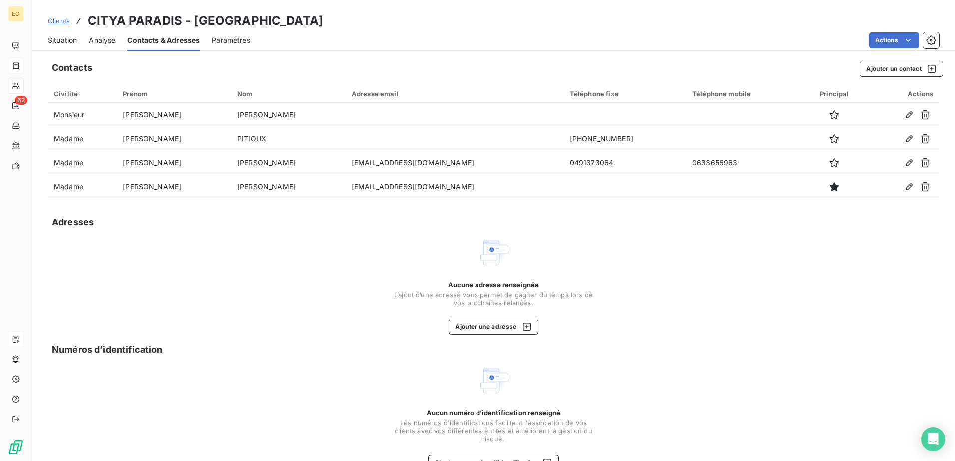
click at [64, 45] on div "Situation" at bounding box center [62, 40] width 29 height 21
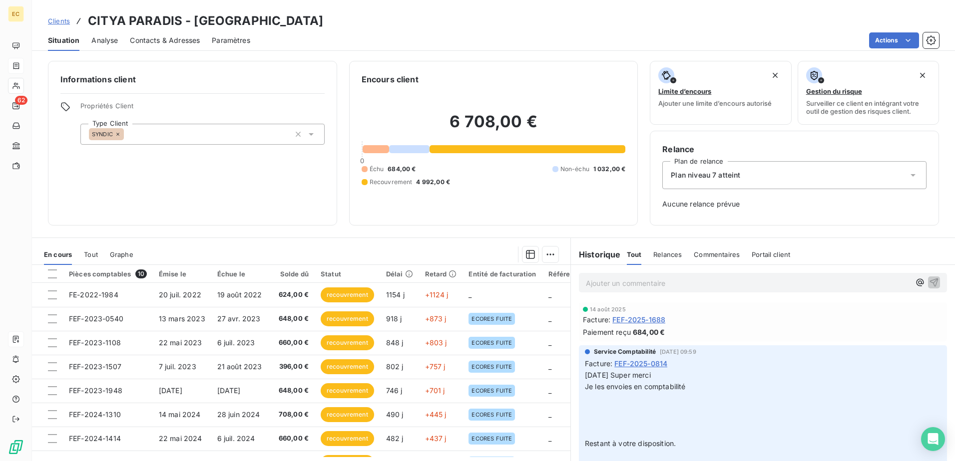
click at [112, 41] on span "Analyse" at bounding box center [104, 40] width 26 height 10
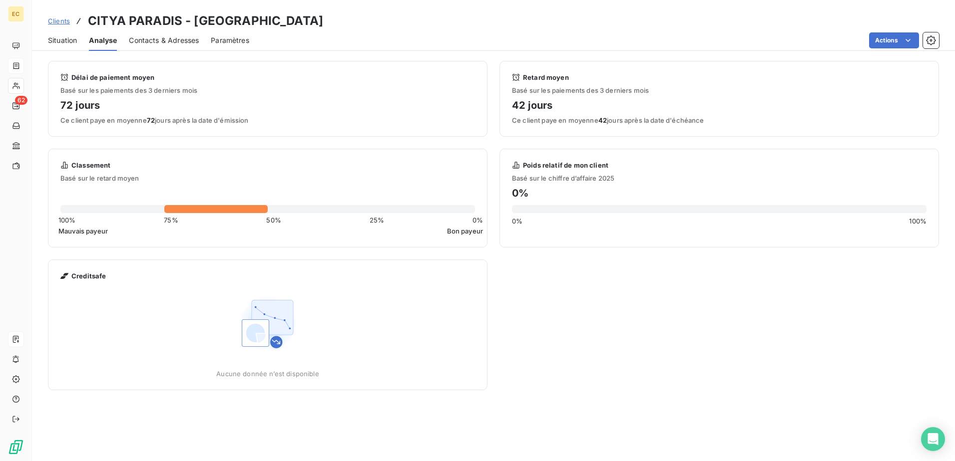
click at [70, 43] on span "Situation" at bounding box center [62, 40] width 29 height 10
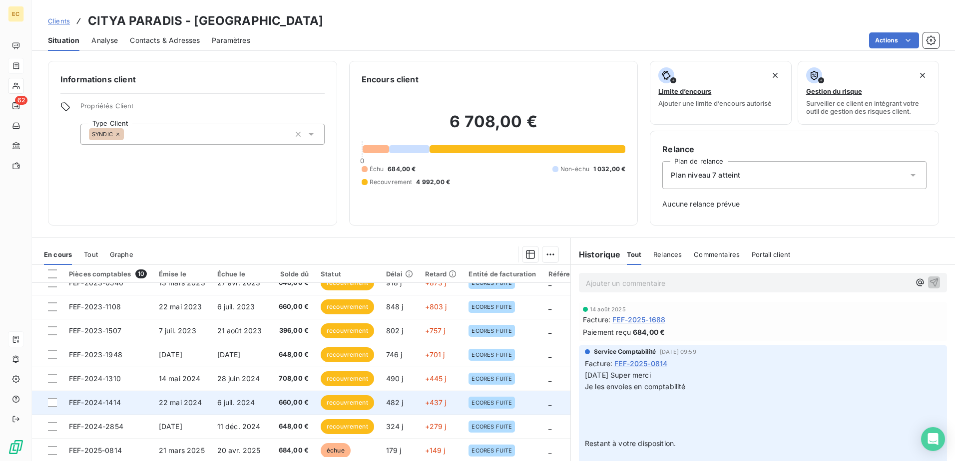
scroll to position [70, 0]
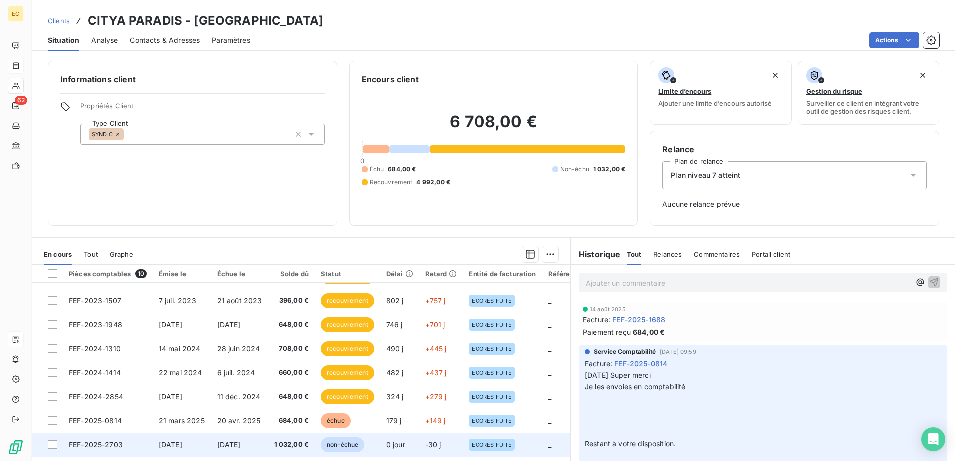
click at [289, 445] on span "1 032,00 €" at bounding box center [291, 445] width 35 height 10
